Goal: Transaction & Acquisition: Obtain resource

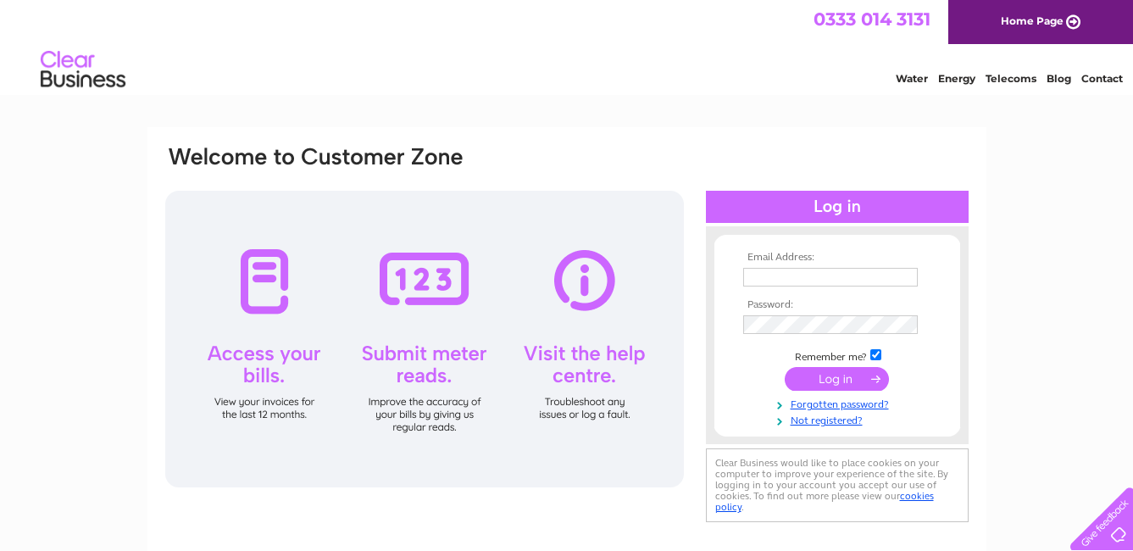
click at [793, 277] on input "text" at bounding box center [830, 277] width 175 height 19
type input "[EMAIL_ADDRESS][DOMAIN_NAME]"
click at [846, 379] on input "submit" at bounding box center [837, 379] width 104 height 24
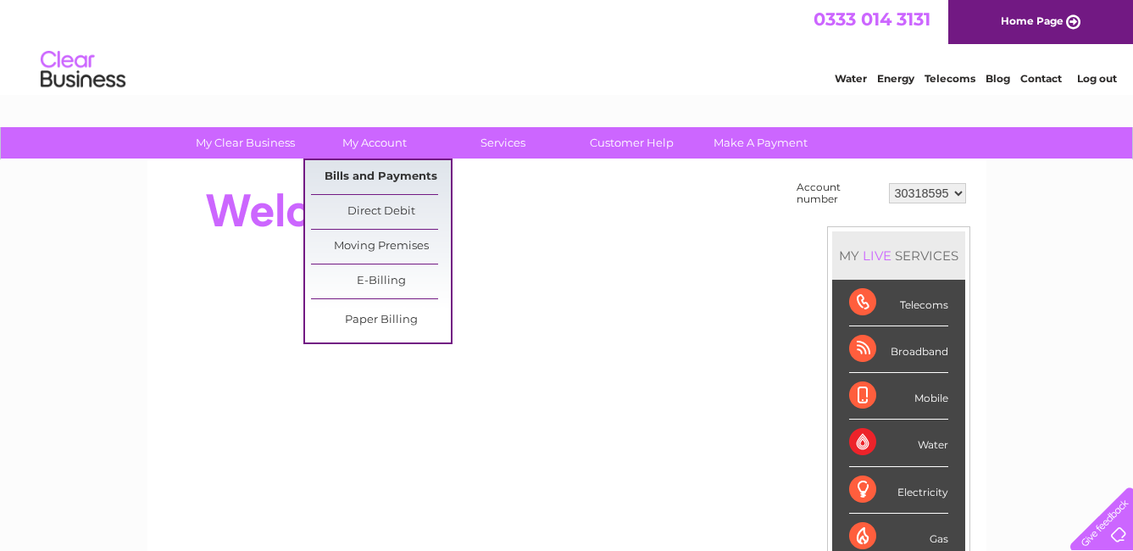
click at [381, 173] on link "Bills and Payments" at bounding box center [381, 177] width 140 height 34
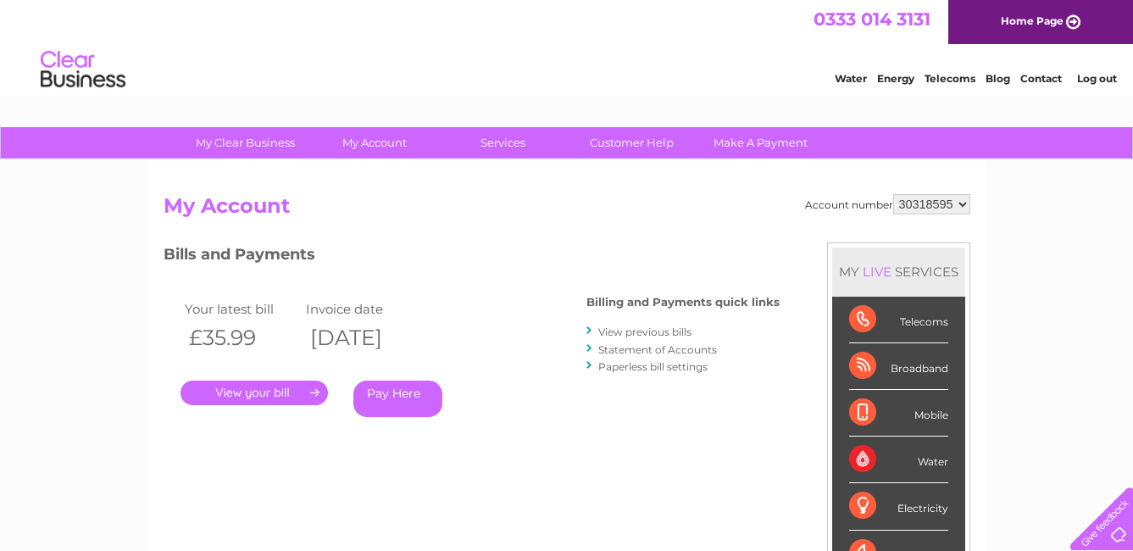
click at [264, 389] on link "." at bounding box center [254, 393] width 147 height 25
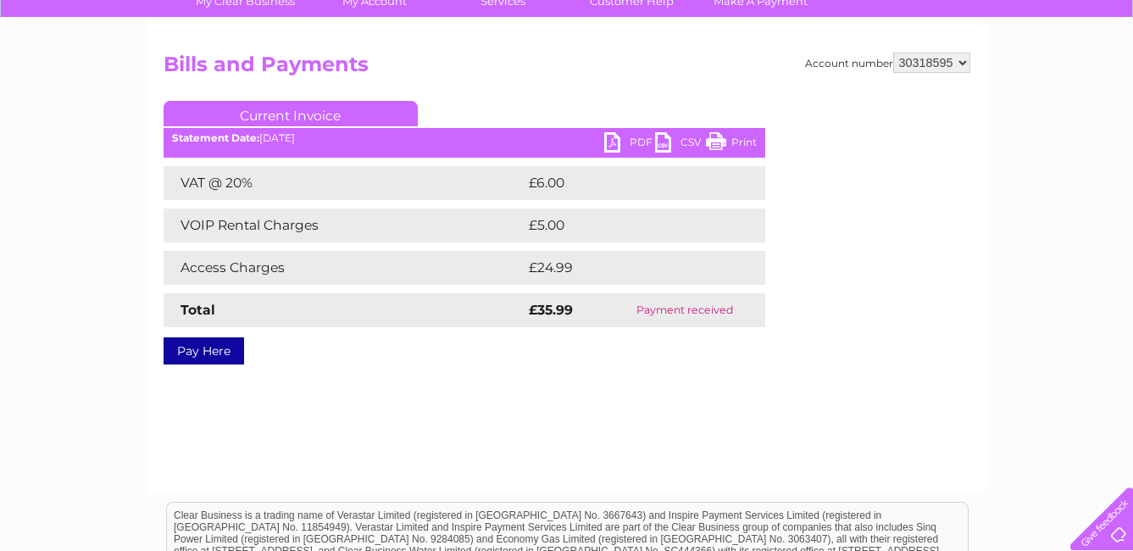
scroll to position [170, 0]
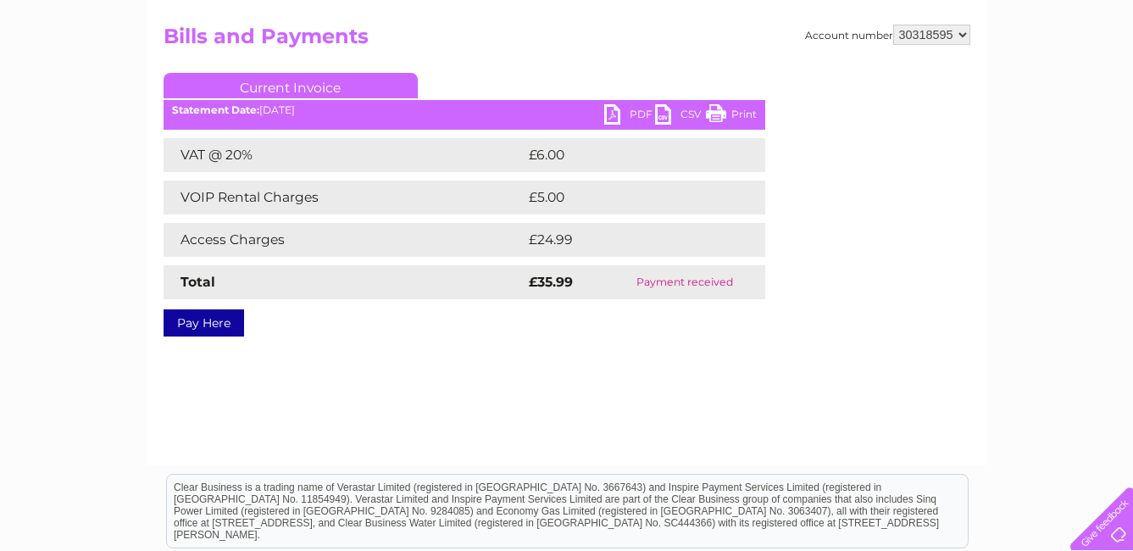
click at [612, 113] on link "PDF" at bounding box center [629, 116] width 51 height 25
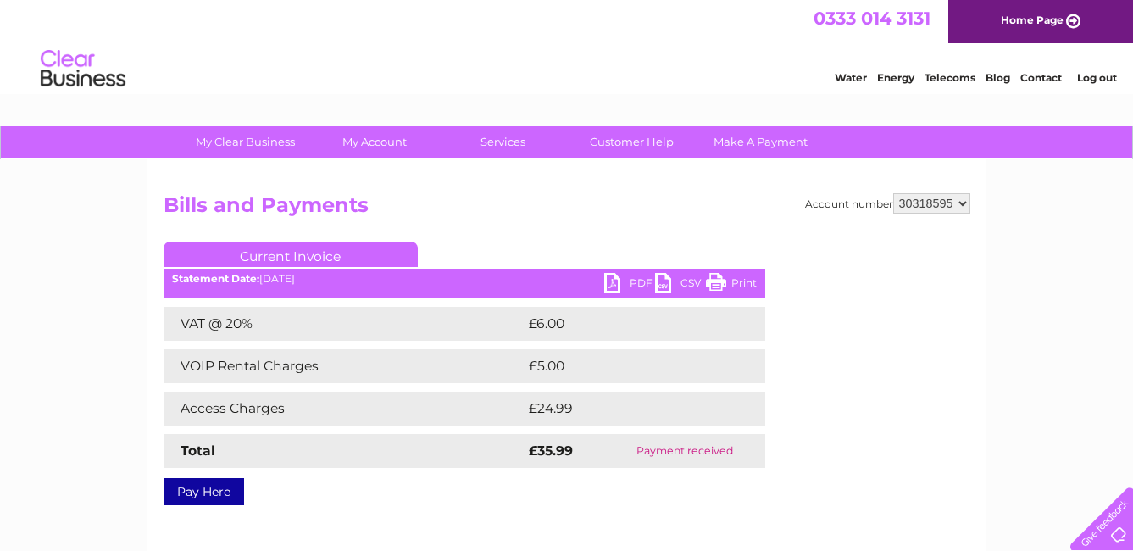
scroll to position [0, 0]
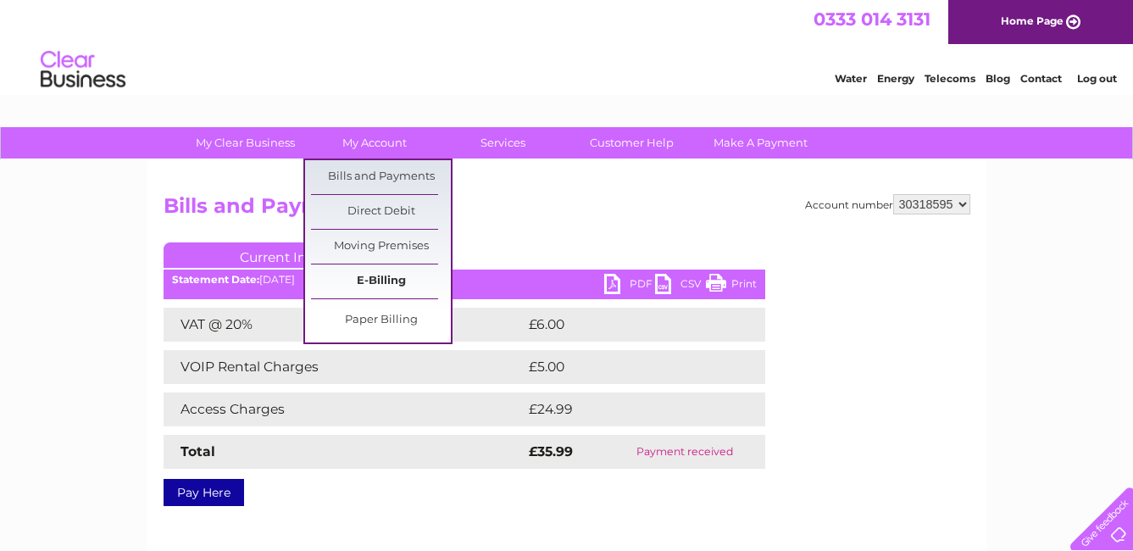
click at [384, 278] on link "E-Billing" at bounding box center [381, 281] width 140 height 34
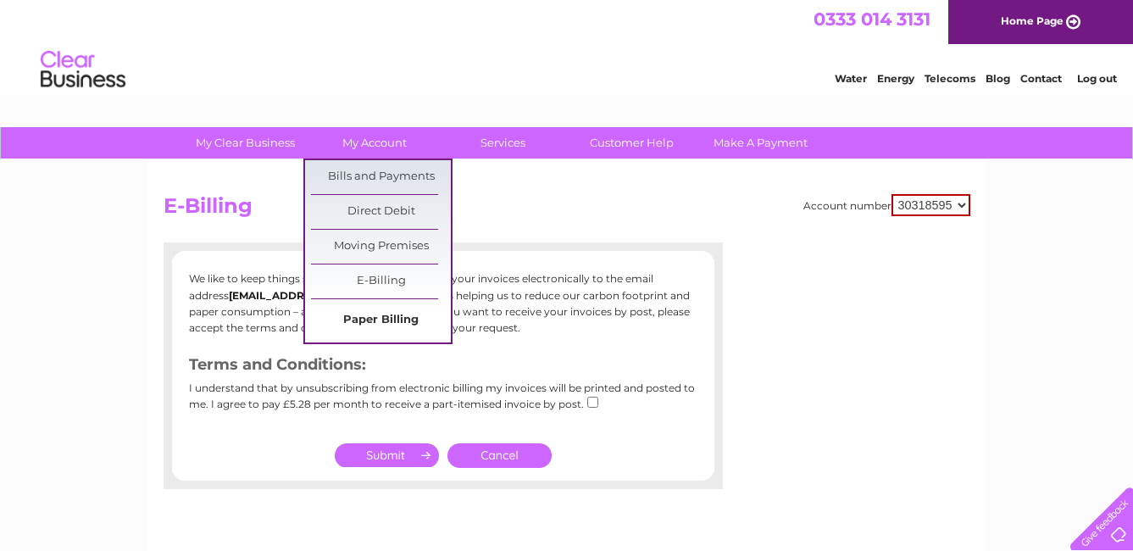
click at [374, 320] on link "Paper Billing" at bounding box center [381, 320] width 140 height 34
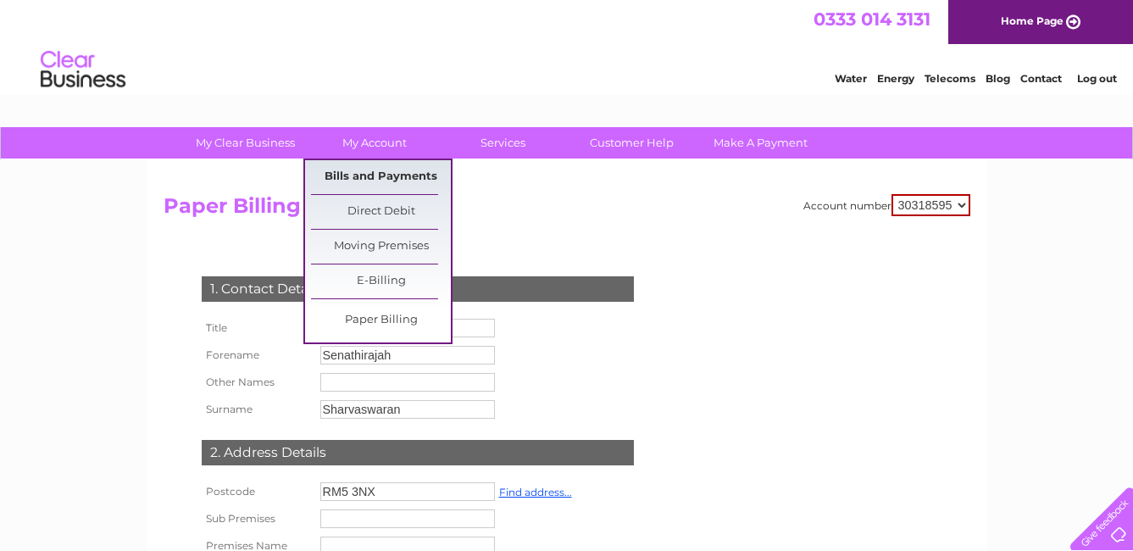
click at [386, 175] on link "Bills and Payments" at bounding box center [381, 177] width 140 height 34
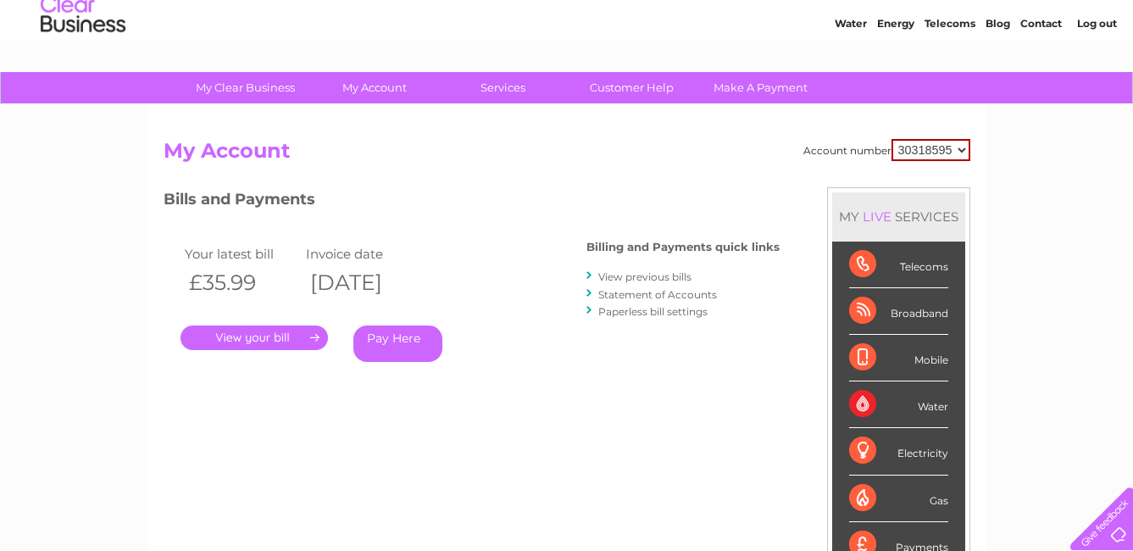
scroll to position [85, 0]
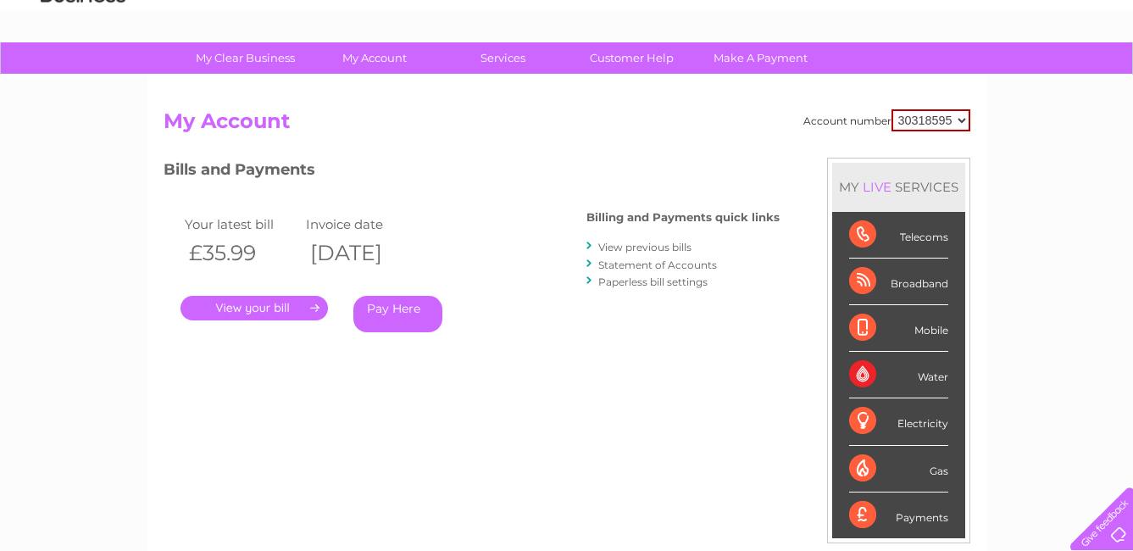
click at [632, 245] on link "View previous bills" at bounding box center [644, 247] width 93 height 13
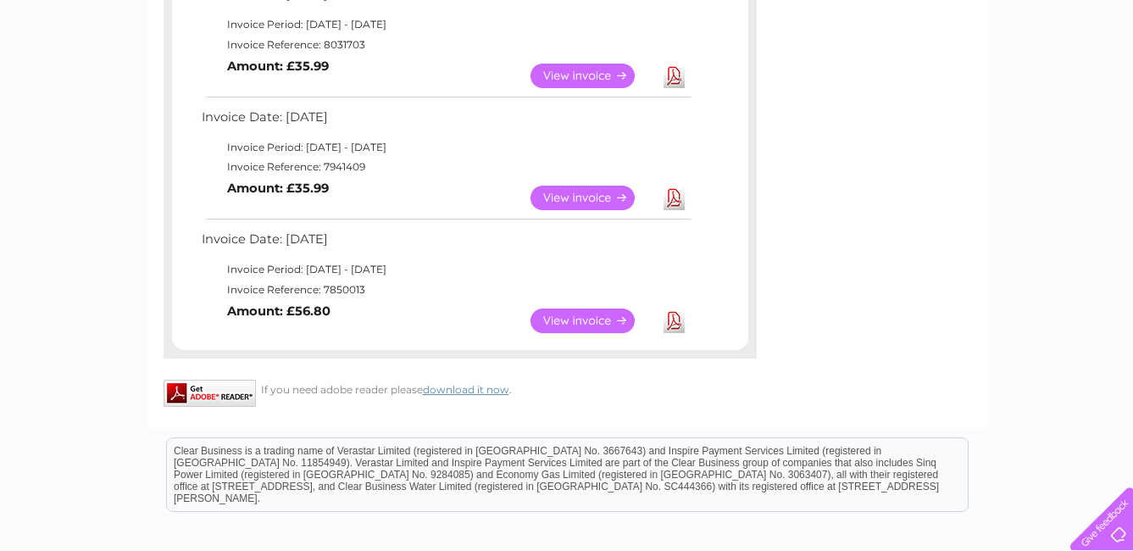
scroll to position [339, 0]
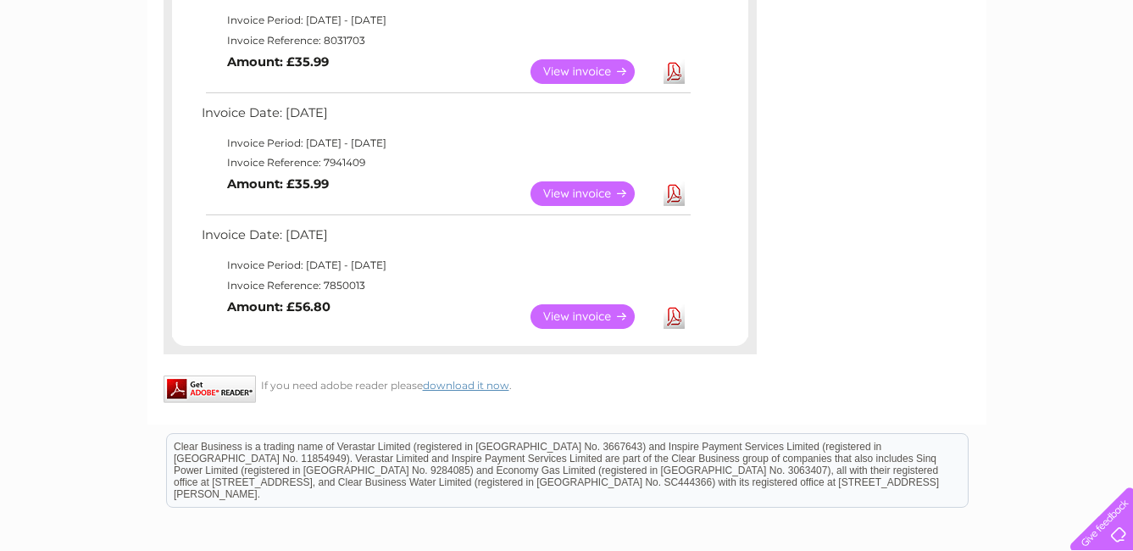
click at [569, 319] on link "View" at bounding box center [593, 316] width 125 height 25
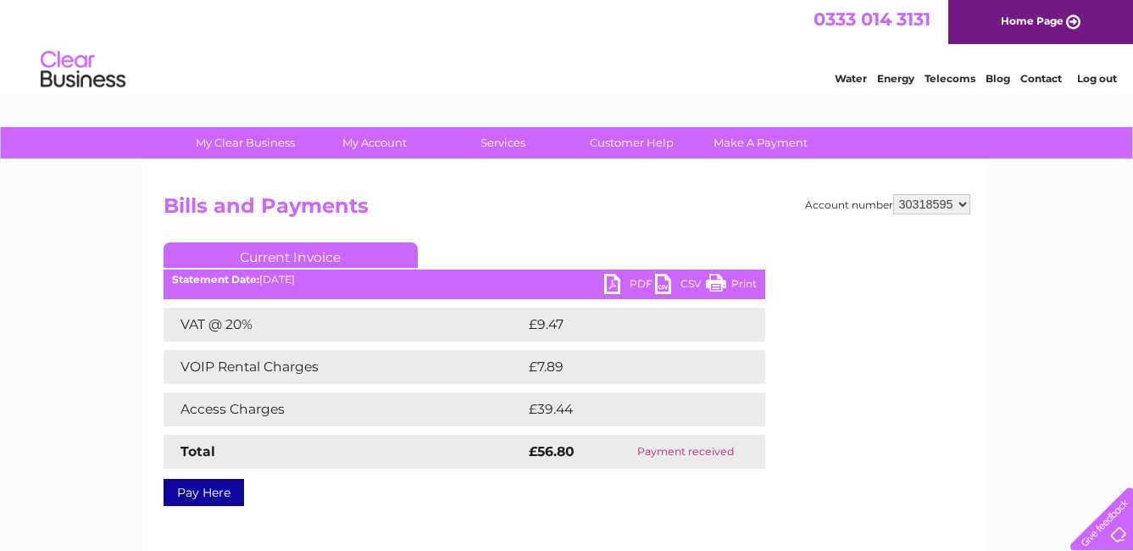
click at [633, 283] on link "PDF" at bounding box center [629, 286] width 51 height 25
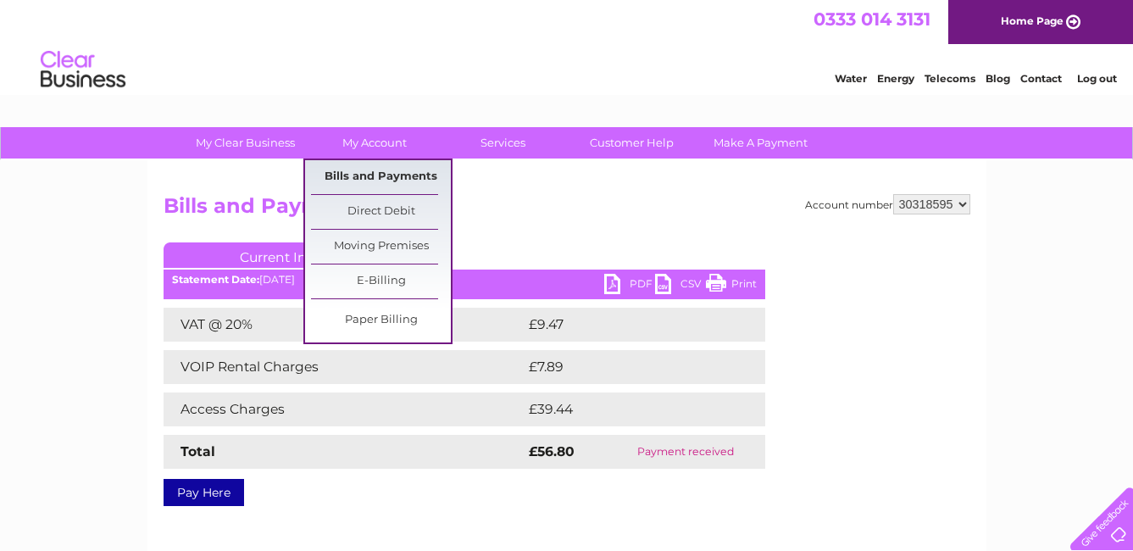
click at [377, 176] on link "Bills and Payments" at bounding box center [381, 177] width 140 height 34
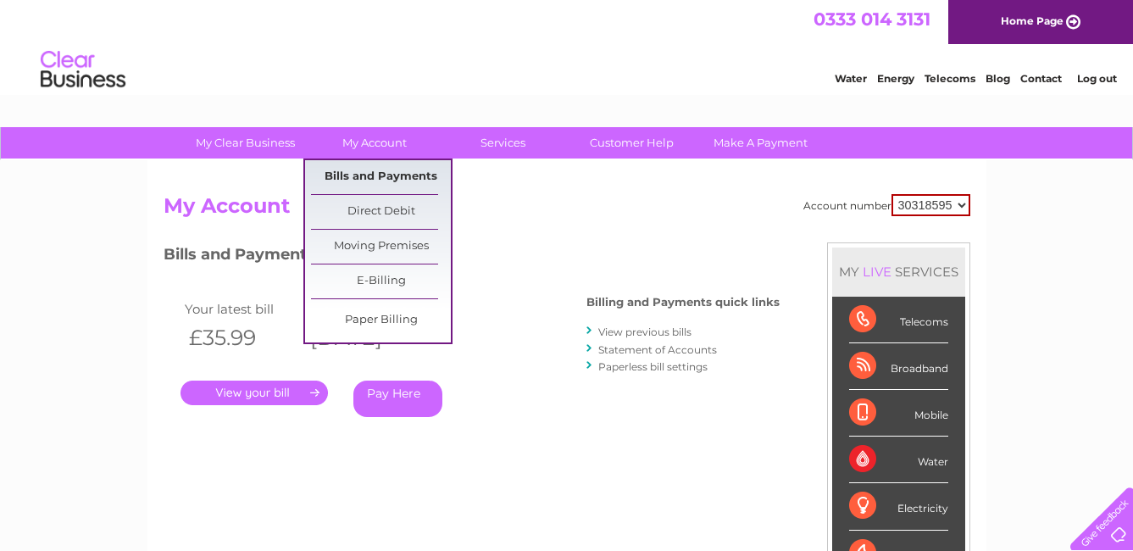
click at [378, 177] on link "Bills and Payments" at bounding box center [381, 177] width 140 height 34
click at [382, 175] on link "Bills and Payments" at bounding box center [381, 177] width 140 height 34
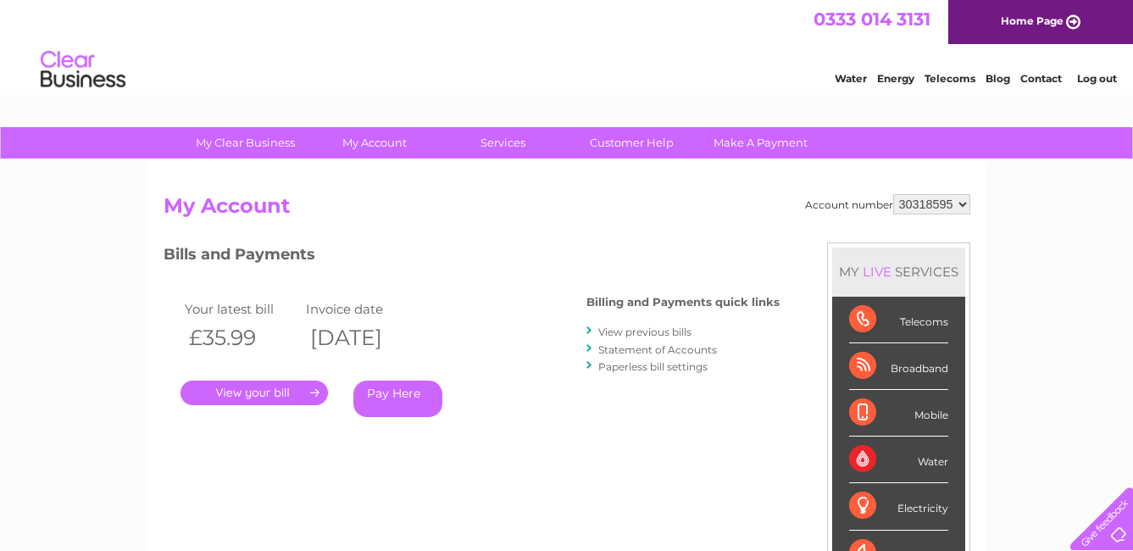
click at [649, 332] on link "View previous bills" at bounding box center [644, 332] width 93 height 13
click at [637, 329] on link "View previous bills" at bounding box center [644, 332] width 93 height 13
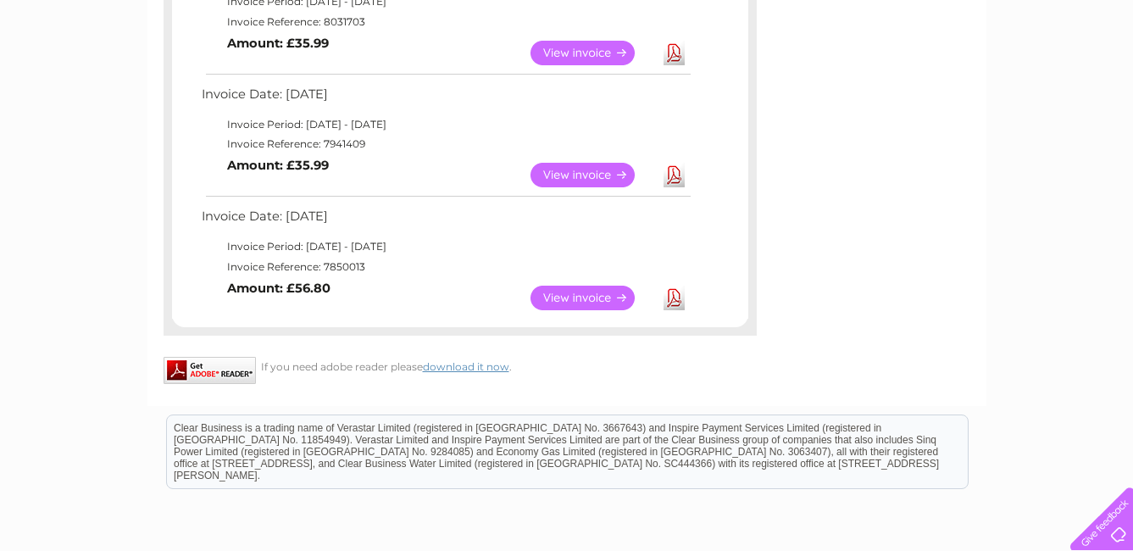
scroll to position [254, 0]
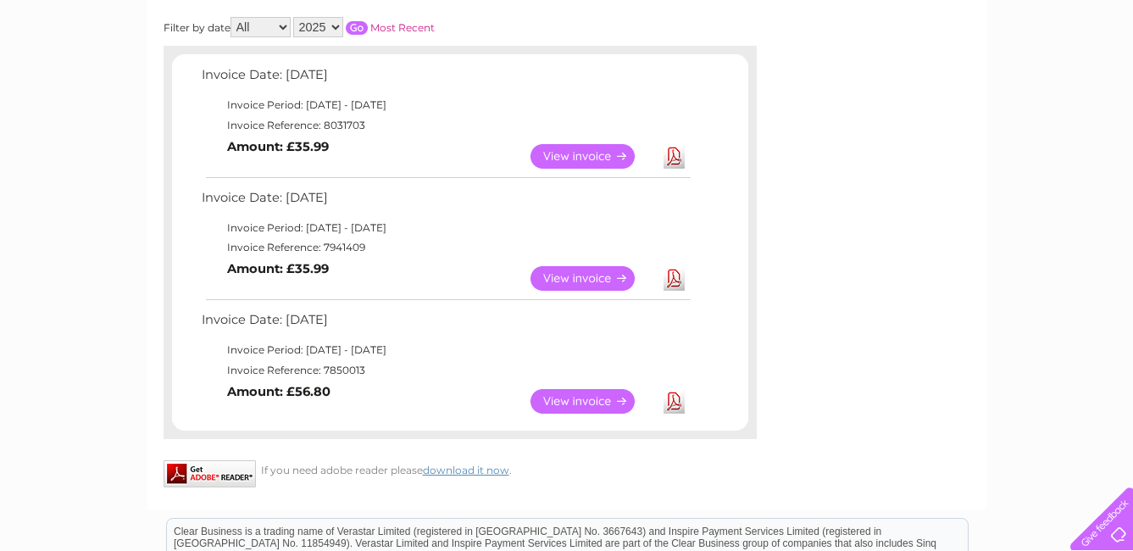
click at [583, 279] on link "View" at bounding box center [593, 278] width 125 height 25
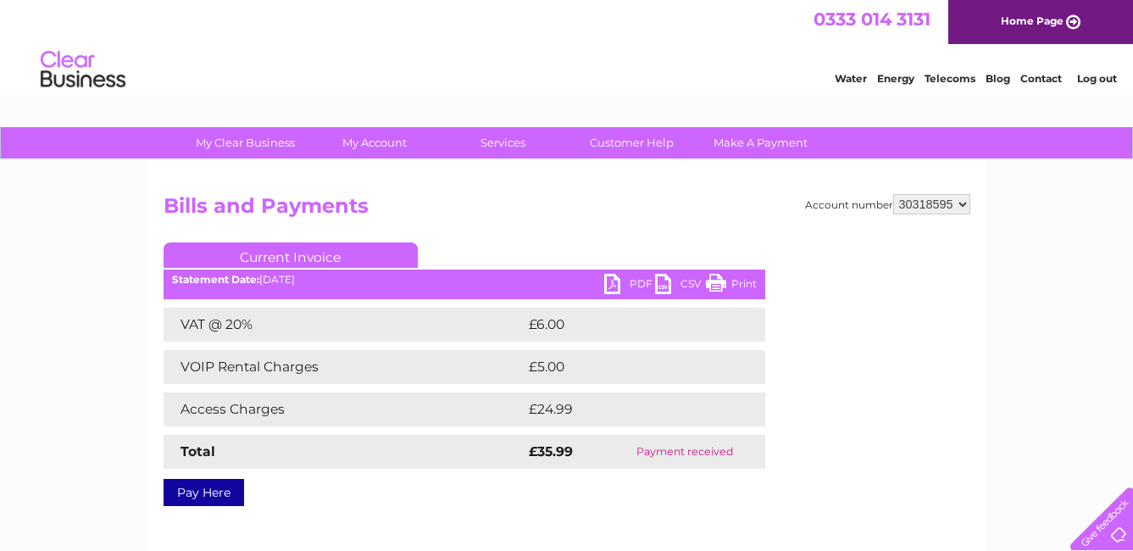
click at [636, 284] on link "PDF" at bounding box center [629, 286] width 51 height 25
